Goal: Information Seeking & Learning: Understand process/instructions

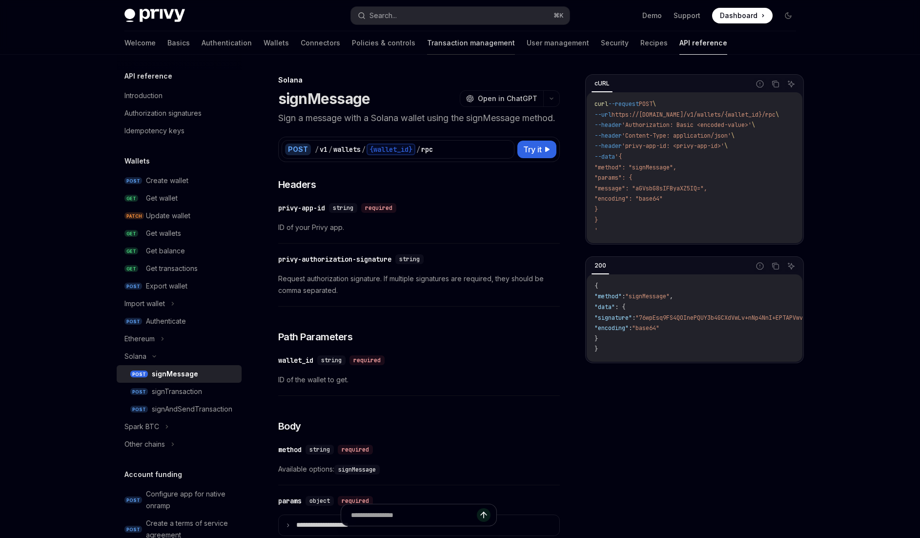
click at [427, 44] on link "Transaction management" at bounding box center [471, 42] width 88 height 23
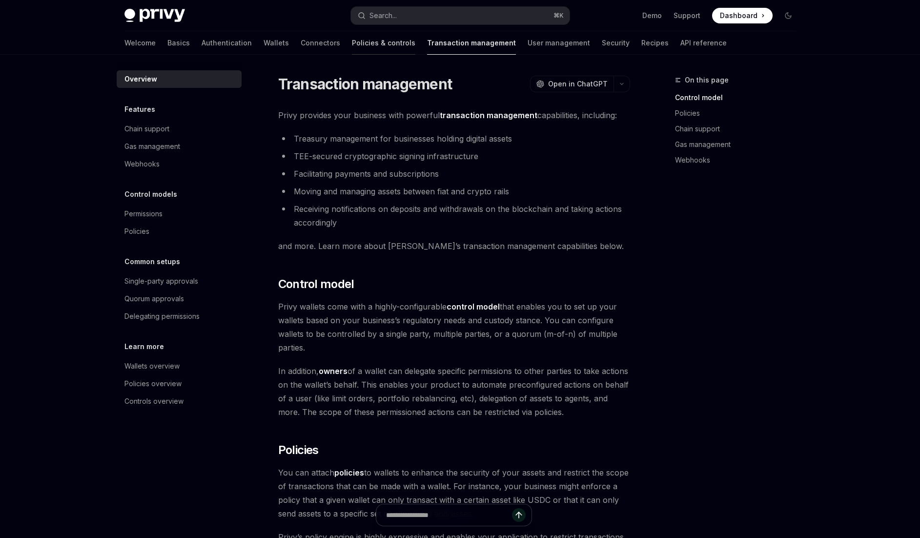
click at [352, 51] on link "Policies & controls" at bounding box center [383, 42] width 63 height 23
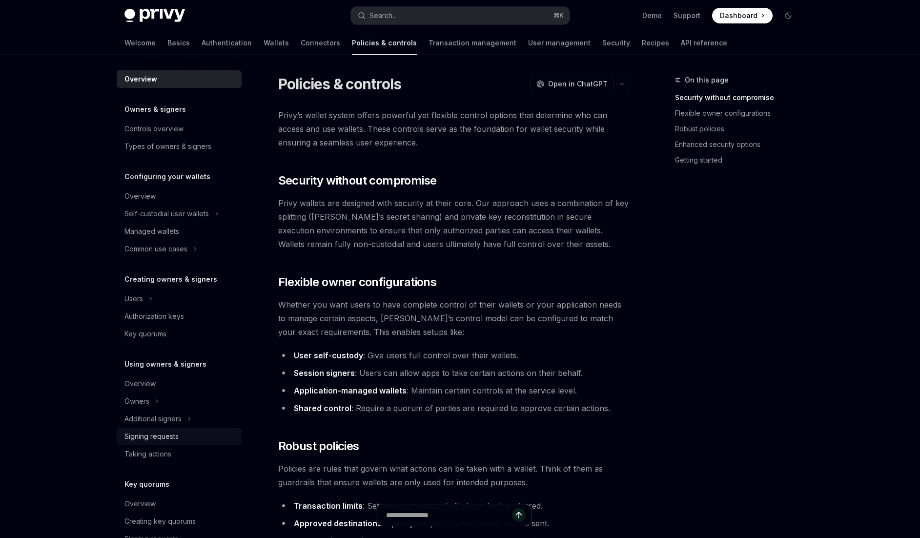
click at [189, 433] on div "Signing requests" at bounding box center [179, 436] width 111 height 12
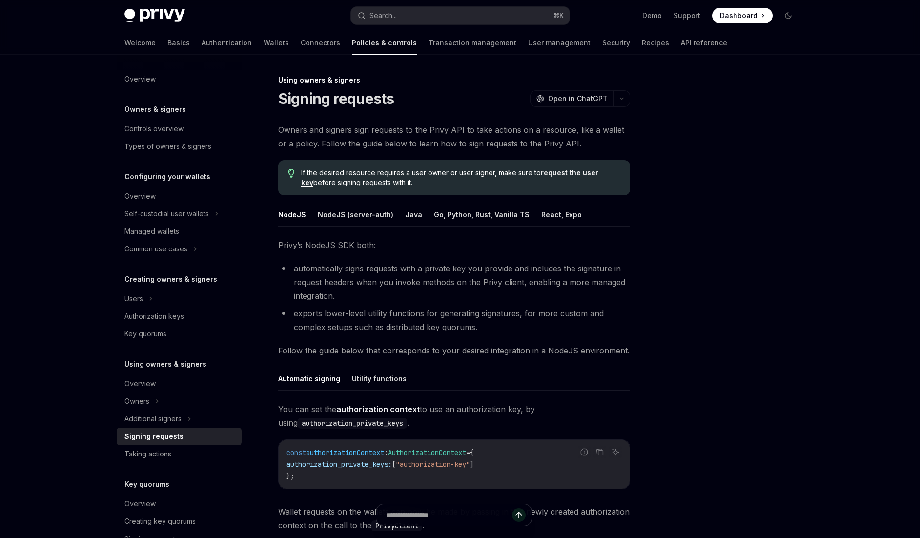
click at [555, 211] on button "React, Expo" at bounding box center [561, 214] width 41 height 23
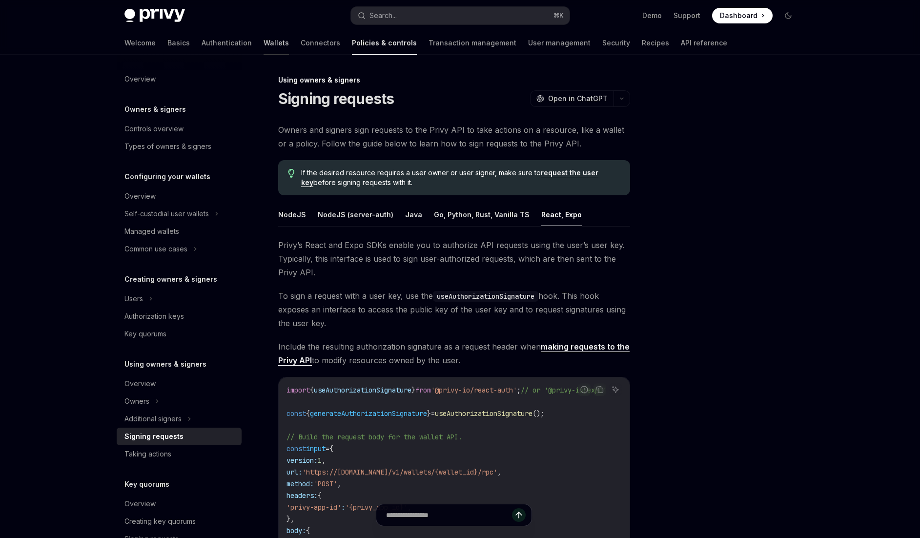
click at [264, 47] on link "Wallets" at bounding box center [276, 42] width 25 height 23
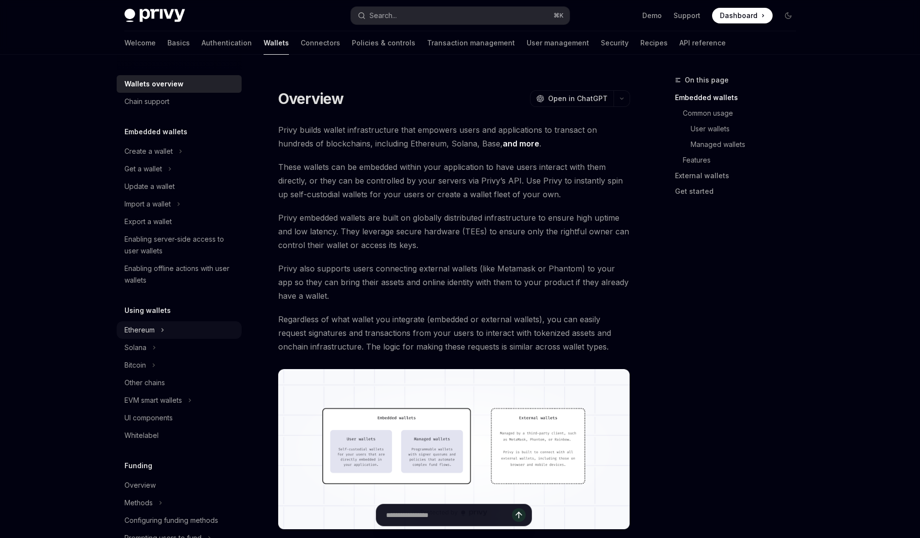
click at [157, 331] on div "Ethereum" at bounding box center [179, 330] width 125 height 18
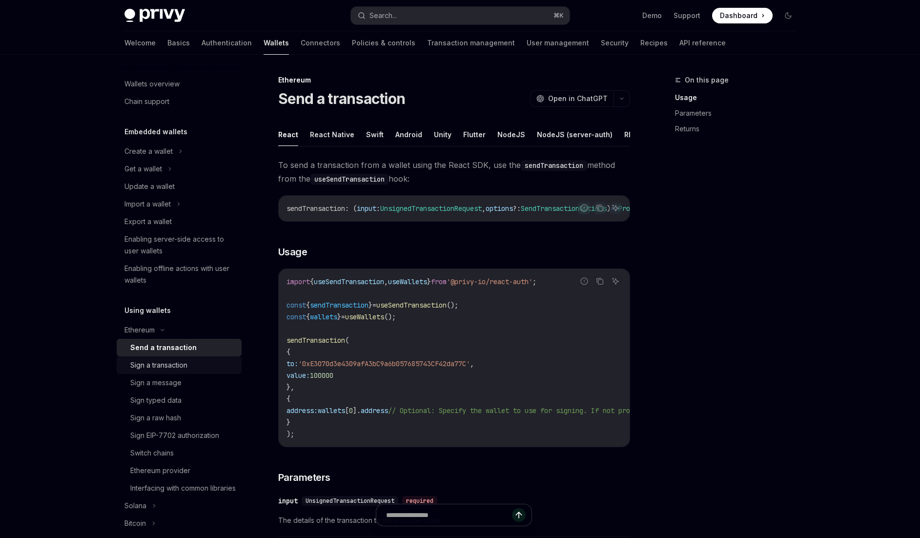
click at [163, 364] on div "Sign a transaction" at bounding box center [158, 365] width 57 height 12
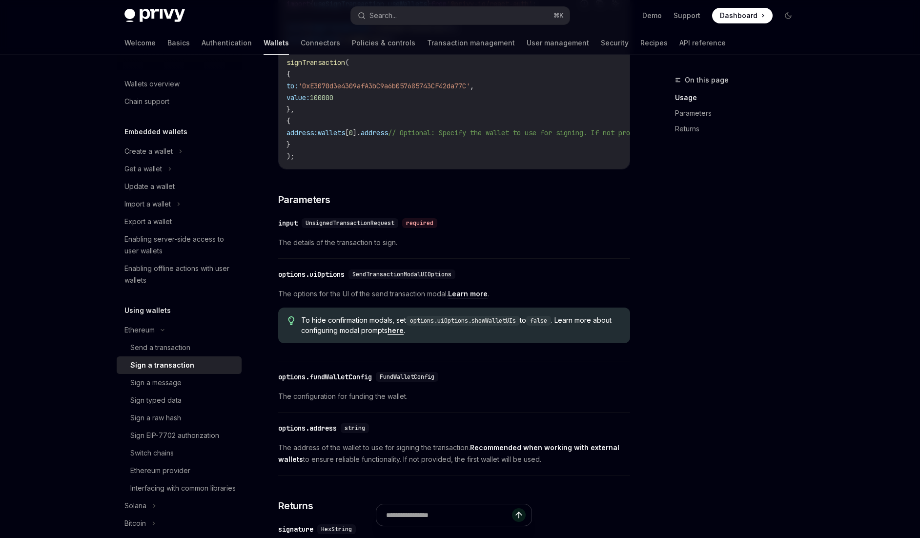
scroll to position [2, 0]
click at [163, 334] on div "Ethereum" at bounding box center [179, 328] width 125 height 18
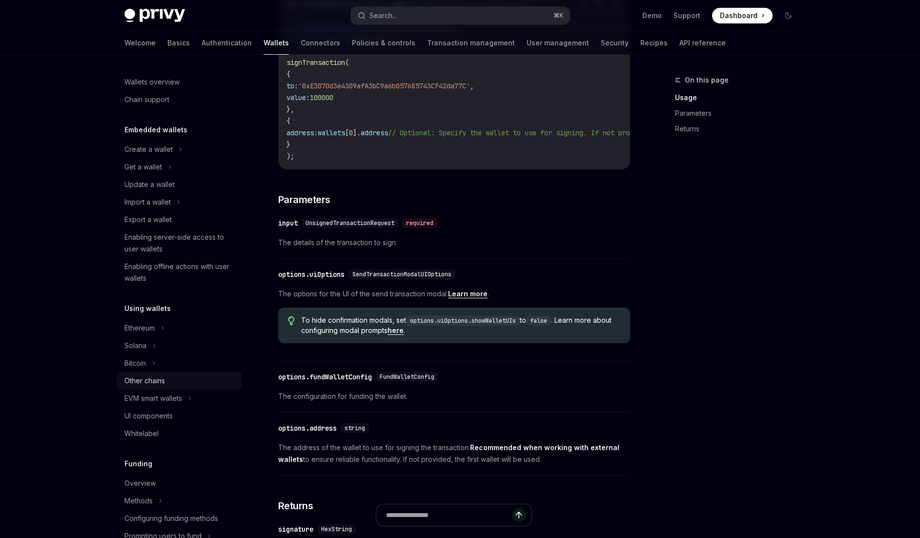
click at [169, 375] on div "Other chains" at bounding box center [179, 381] width 111 height 12
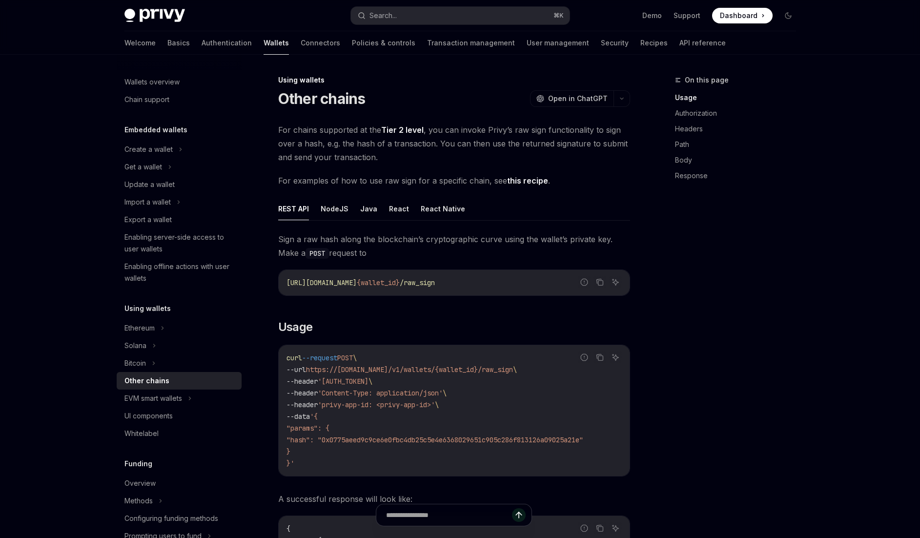
click at [166, 381] on div "Other chains" at bounding box center [179, 381] width 111 height 12
click at [390, 206] on button "React" at bounding box center [399, 208] width 20 height 23
type textarea "*"
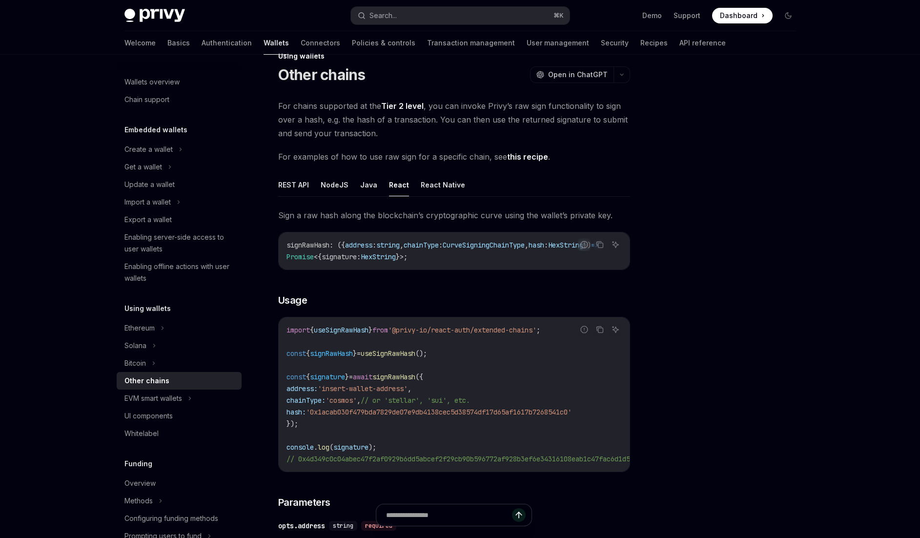
scroll to position [136, 0]
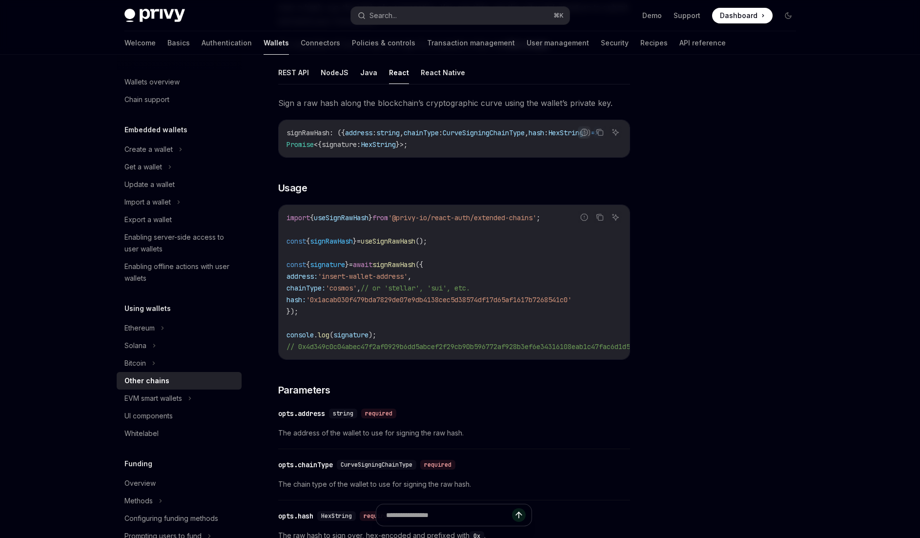
click at [402, 244] on span "useSignRawHash" at bounding box center [388, 241] width 55 height 9
copy span "useSignRawHash"
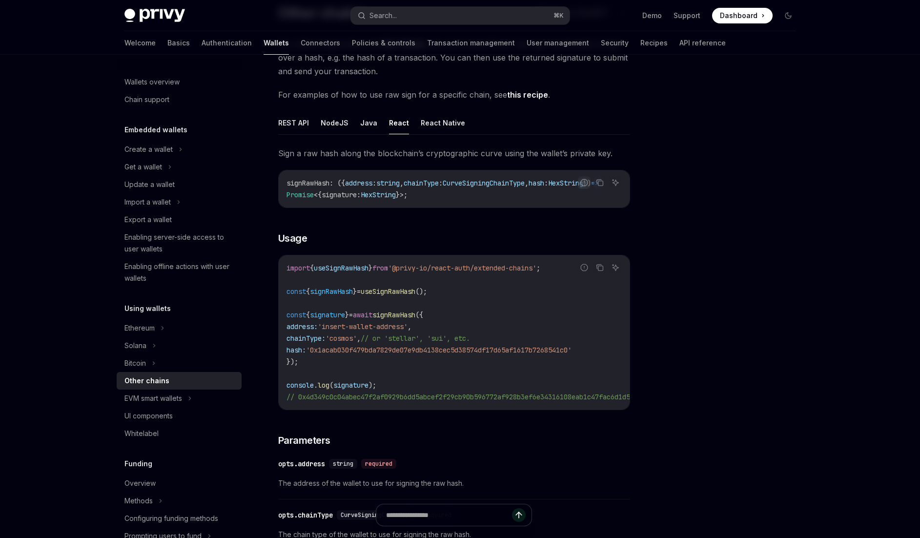
scroll to position [0, 0]
